Goal: Task Accomplishment & Management: Manage account settings

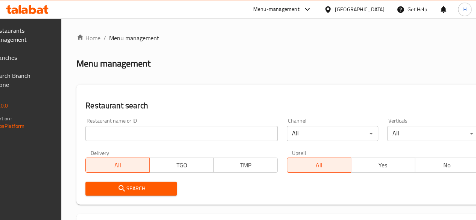
click at [142, 138] on input "search" at bounding box center [181, 133] width 192 height 15
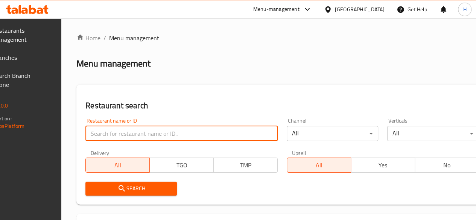
type input "سوبر صوص"
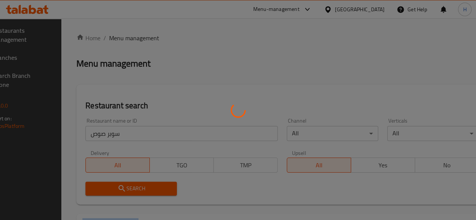
click at [152, 187] on div at bounding box center [238, 110] width 476 height 220
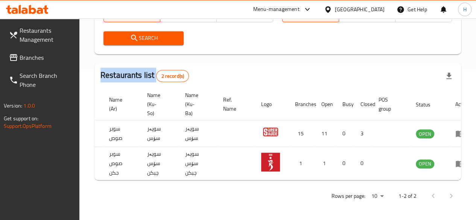
scroll to position [0, 77]
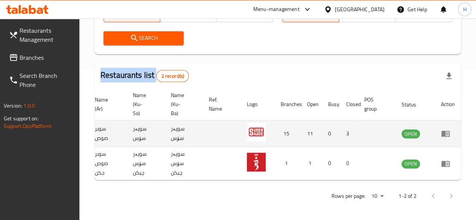
click at [450, 132] on link "enhanced table" at bounding box center [448, 133] width 14 height 9
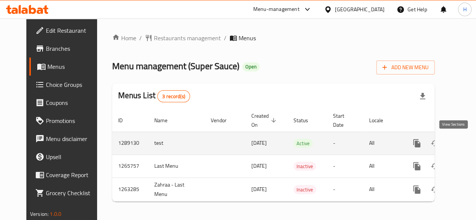
click at [466, 139] on icon "enhanced table" at bounding box center [470, 143] width 9 height 9
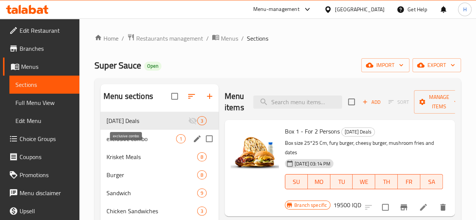
click at [120, 143] on span "exclusive combo" at bounding box center [141, 138] width 70 height 9
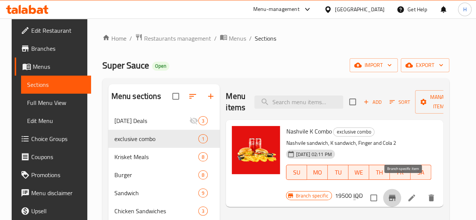
click at [395, 195] on icon "Branch-specific-item" at bounding box center [391, 198] width 7 height 6
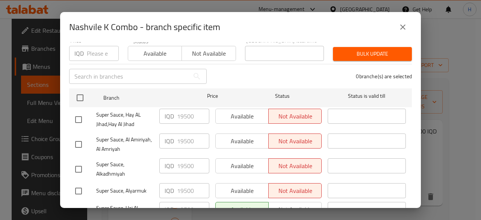
scroll to position [12, 0]
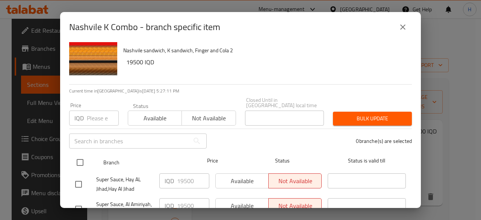
click at [86, 158] on input "checkbox" at bounding box center [80, 163] width 16 height 16
checkbox input "true"
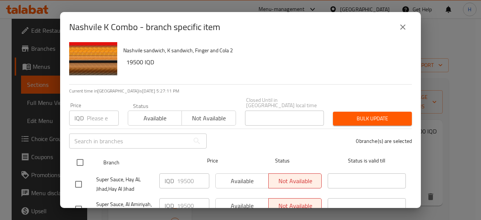
checkbox input "true"
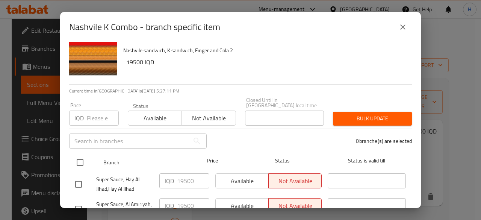
checkbox input "true"
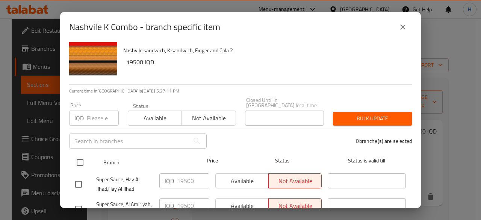
checkbox input "true"
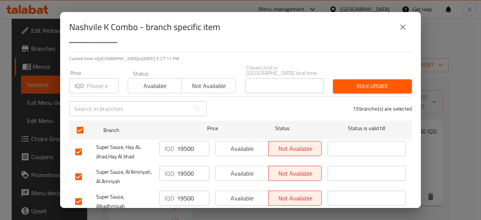
scroll to position [87, 0]
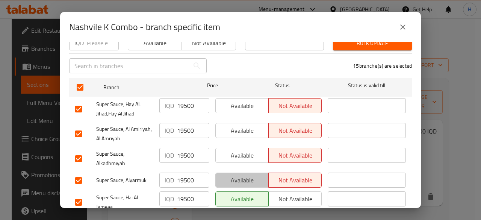
click at [232, 177] on span "Available" at bounding box center [242, 180] width 47 height 11
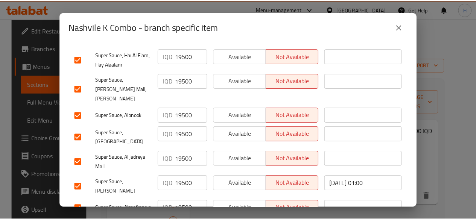
scroll to position [350, 0]
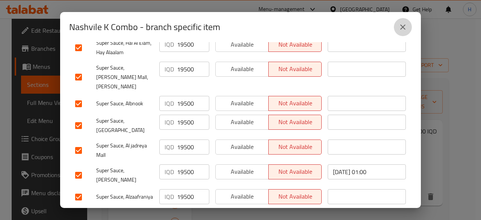
click at [405, 24] on icon "close" at bounding box center [402, 27] width 9 height 9
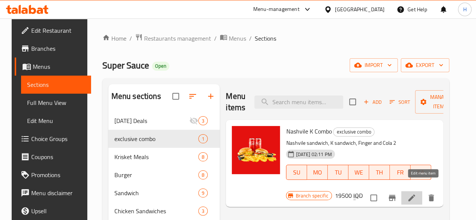
click at [416, 193] on icon at bounding box center [411, 197] width 9 height 9
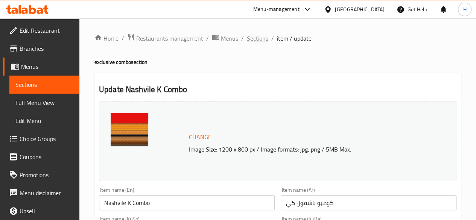
click at [261, 38] on span "Sections" at bounding box center [257, 38] width 21 height 9
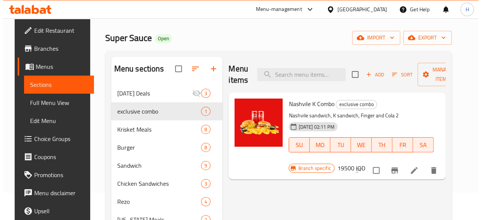
scroll to position [38, 0]
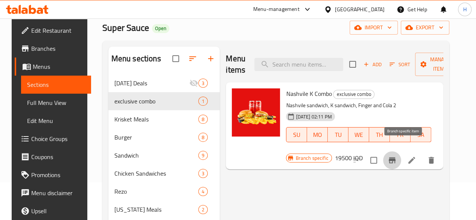
click at [395, 157] on icon "Branch-specific-item" at bounding box center [391, 160] width 7 height 6
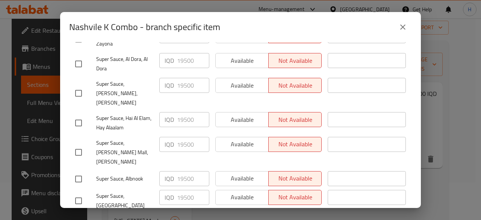
scroll to position [350, 0]
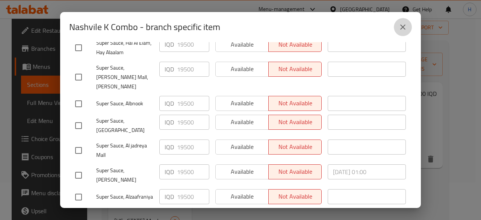
click at [401, 29] on icon "close" at bounding box center [402, 27] width 9 height 9
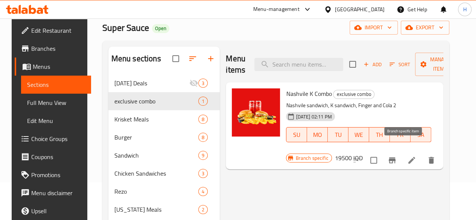
click at [396, 156] on icon "Branch-specific-item" at bounding box center [391, 160] width 9 height 9
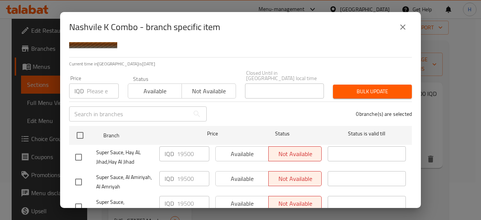
scroll to position [0, 0]
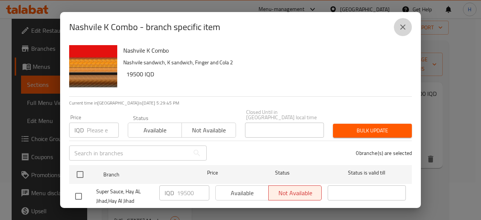
click at [400, 28] on icon "close" at bounding box center [402, 27] width 9 height 9
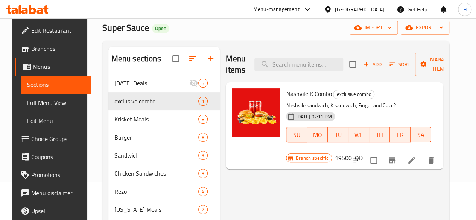
click at [319, 174] on div "Menu items Add Sort Manage items Nashvile K Combo exclusive combo Nashvile sand…" at bounding box center [331, 179] width 223 height 265
click at [395, 157] on icon "Branch-specific-item" at bounding box center [391, 160] width 7 height 6
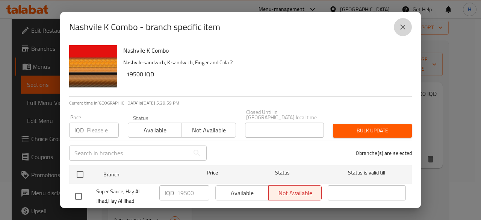
click at [404, 23] on icon "close" at bounding box center [402, 27] width 9 height 9
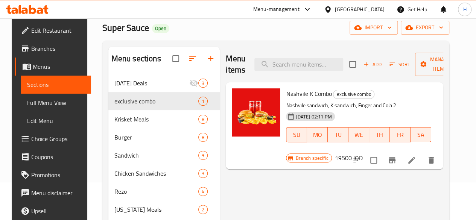
click at [417, 18] on div "Home / Restaurants management / Menus / Sections Super Sauce Open import export…" at bounding box center [275, 157] width 347 height 322
